Goal: Navigation & Orientation: Find specific page/section

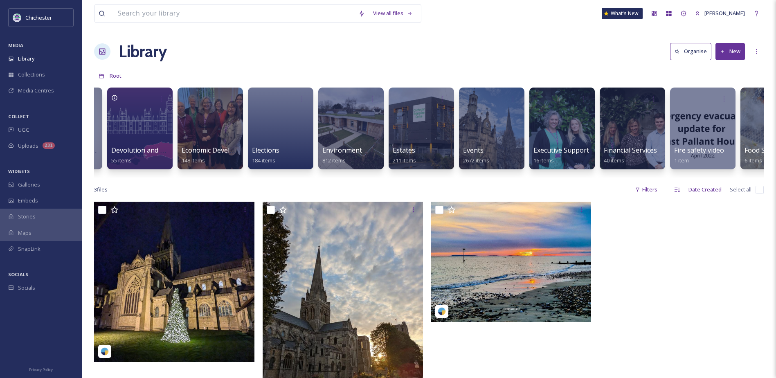
scroll to position [0, 1047]
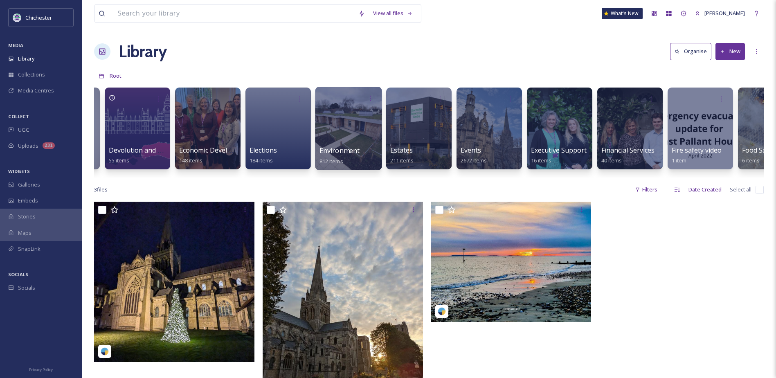
click at [348, 161] on div "Environment 812 items" at bounding box center [348, 156] width 58 height 20
click at [349, 141] on div at bounding box center [348, 128] width 67 height 83
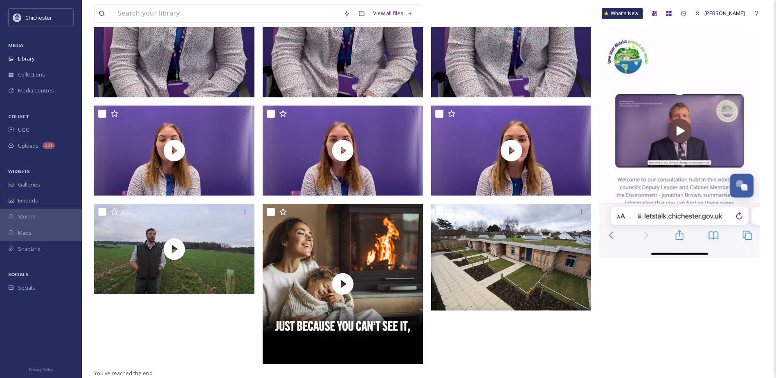
scroll to position [685, 0]
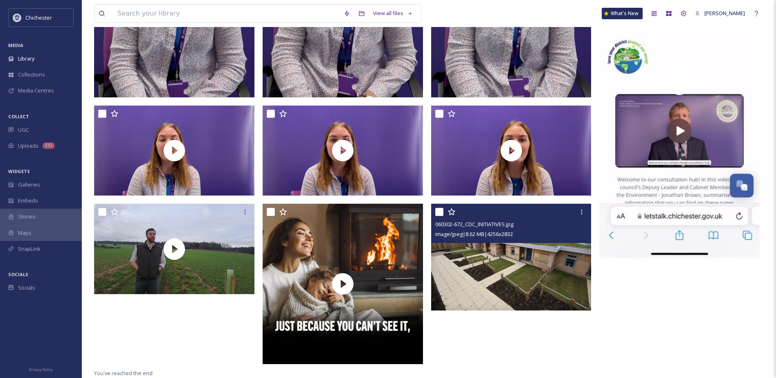
click at [502, 278] on img at bounding box center [511, 257] width 160 height 107
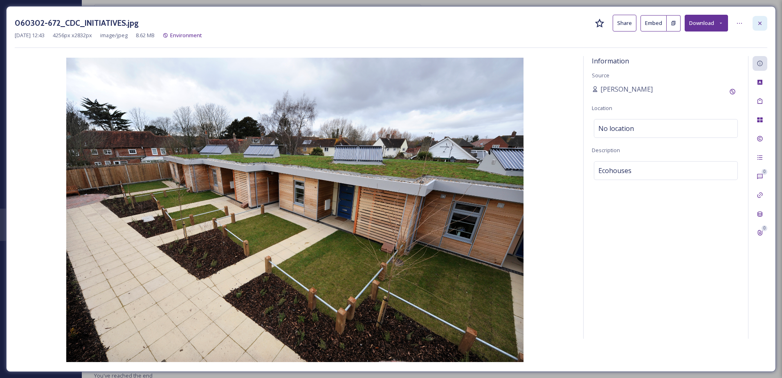
click at [759, 22] on icon at bounding box center [759, 22] width 3 height 3
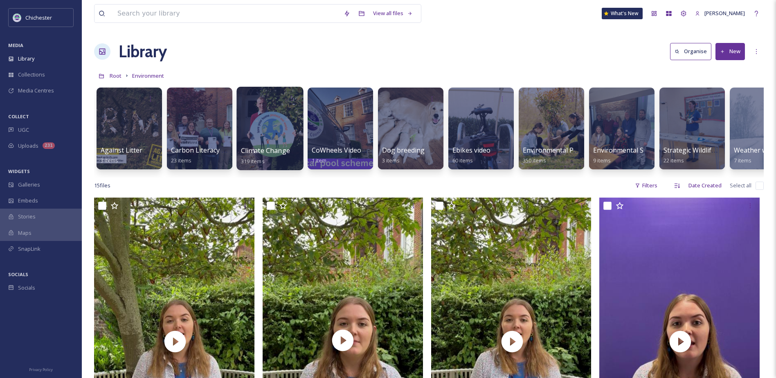
click at [260, 153] on span "Climate Change" at bounding box center [265, 150] width 49 height 9
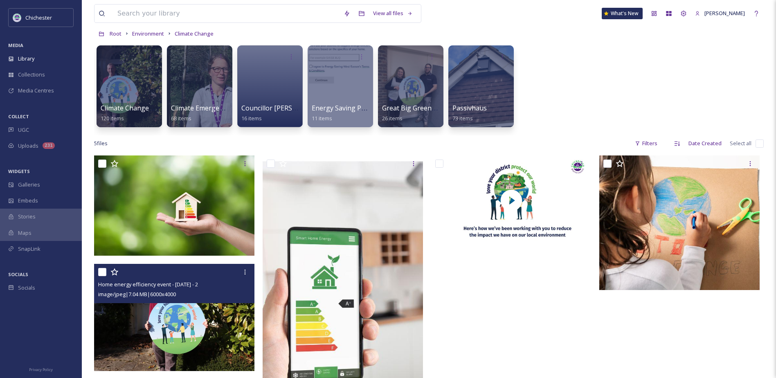
scroll to position [41, 0]
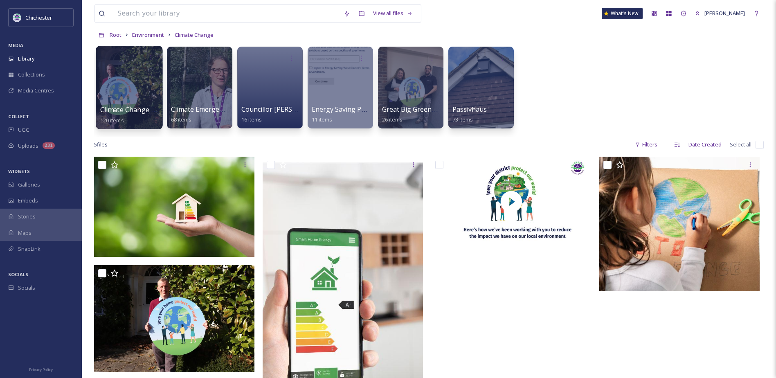
click at [120, 119] on span "120 items" at bounding box center [112, 119] width 24 height 7
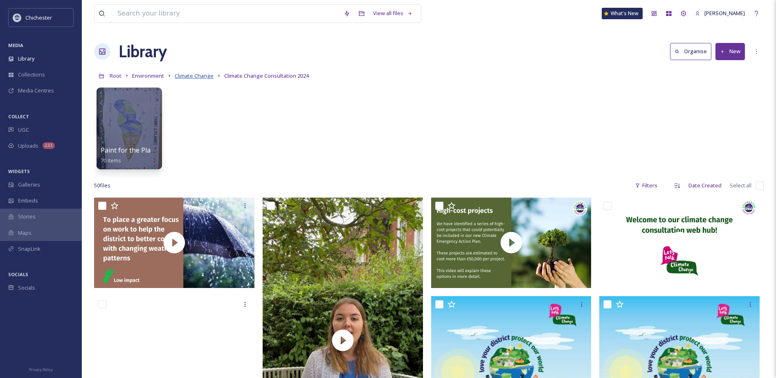
click at [202, 77] on span "Climate Change" at bounding box center [194, 75] width 39 height 7
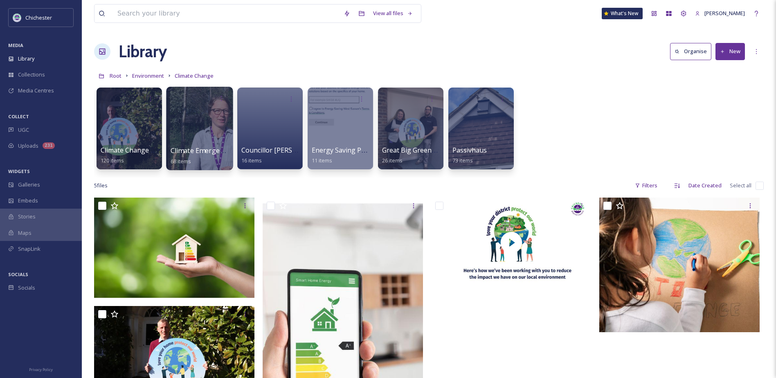
click at [185, 157] on link "Climate Emergency Action Plan Video 68 items" at bounding box center [229, 156] width 116 height 18
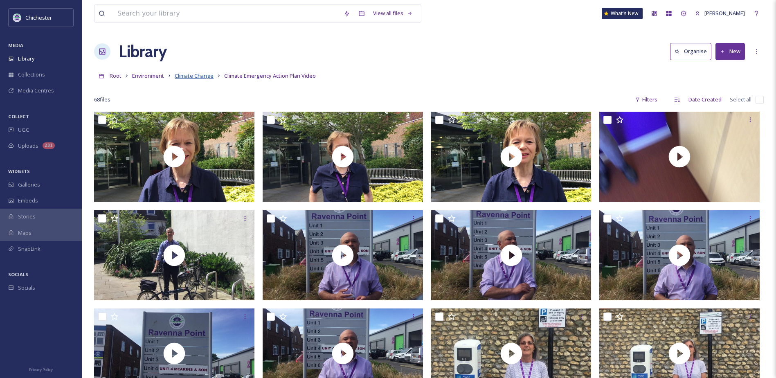
click at [183, 76] on span "Climate Change" at bounding box center [194, 75] width 39 height 7
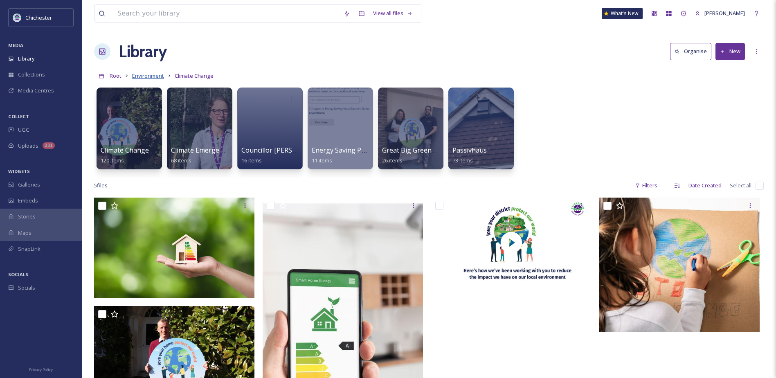
click at [149, 73] on span "Environment" at bounding box center [148, 75] width 32 height 7
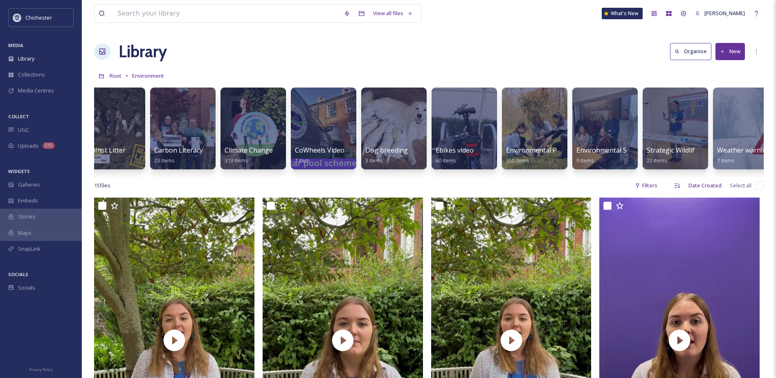
scroll to position [0, 34]
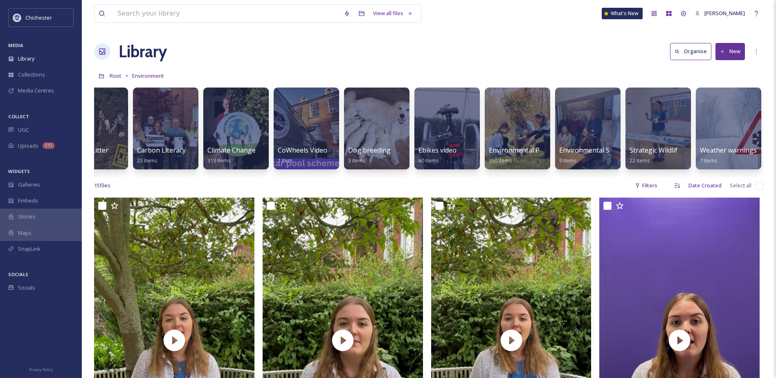
click at [446, 53] on div "Library Organise New" at bounding box center [428, 51] width 669 height 25
drag, startPoint x: 278, startPoint y: 54, endPoint x: 285, endPoint y: 48, distance: 9.6
click at [278, 54] on div "Library Organise New" at bounding box center [428, 51] width 669 height 25
